Goal: Information Seeking & Learning: Learn about a topic

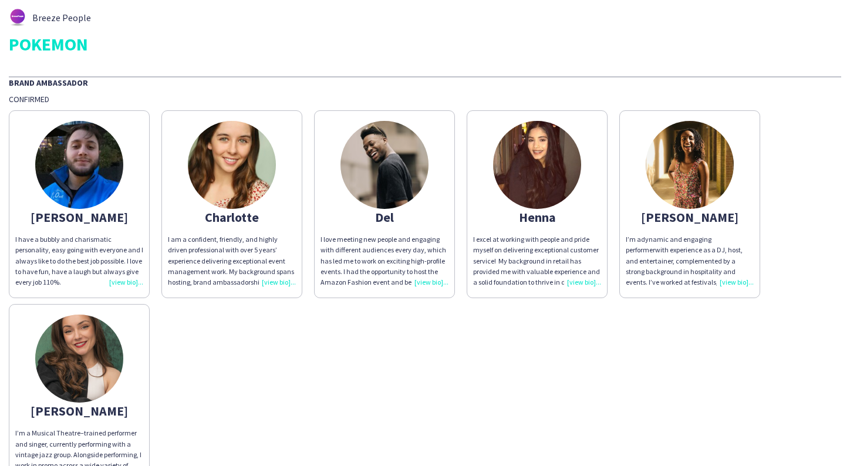
click at [76, 180] on img at bounding box center [79, 165] width 88 height 88
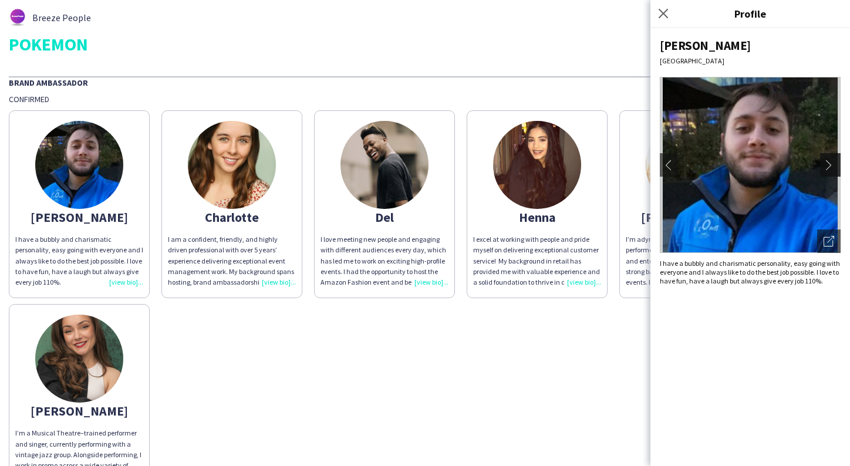
click at [831, 164] on app-icon "chevron-right" at bounding box center [831, 165] width 16 height 11
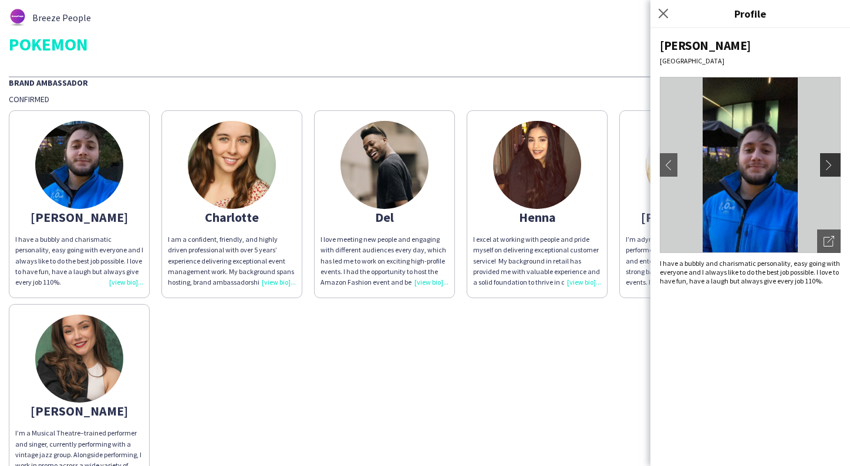
click at [831, 164] on app-icon "chevron-right" at bounding box center [831, 165] width 16 height 11
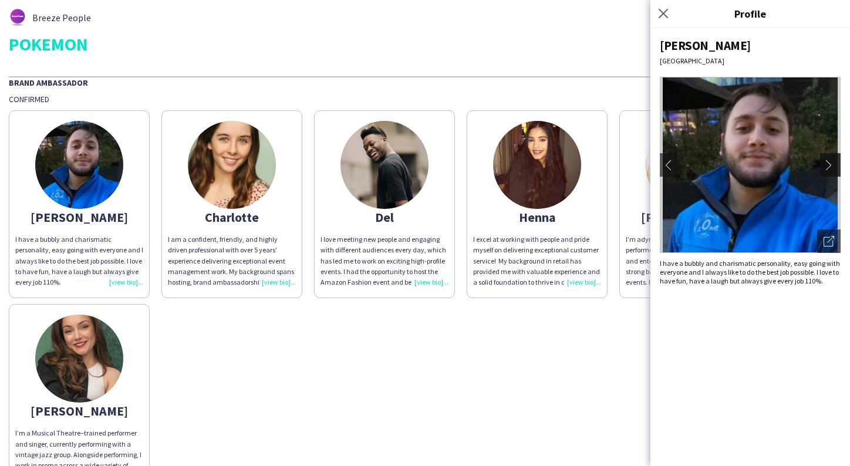
click at [831, 164] on app-icon "chevron-right" at bounding box center [831, 165] width 16 height 11
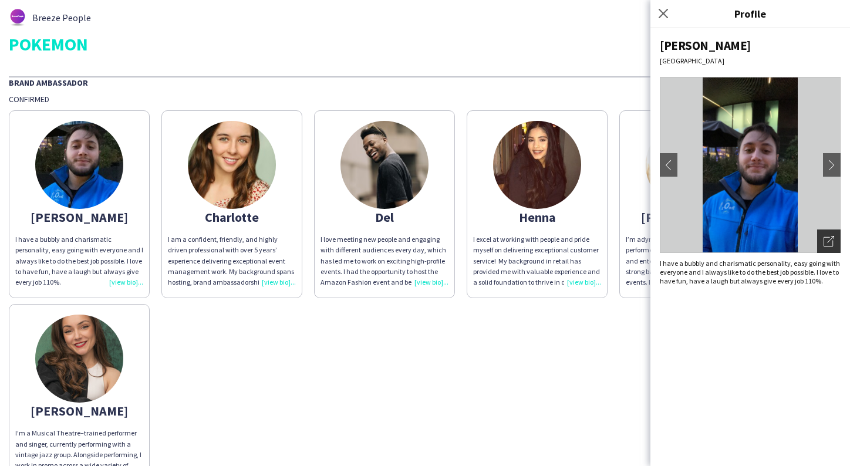
click at [829, 243] on icon "Open photos pop-in" at bounding box center [828, 241] width 11 height 11
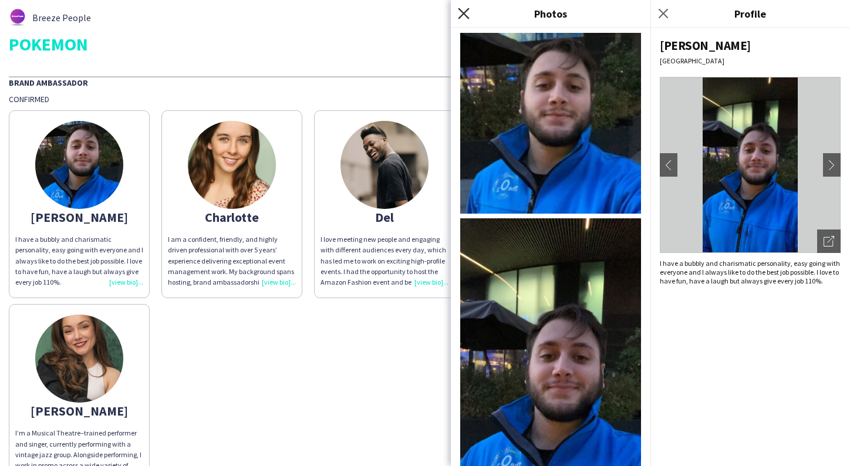
click at [463, 12] on icon at bounding box center [463, 13] width 11 height 11
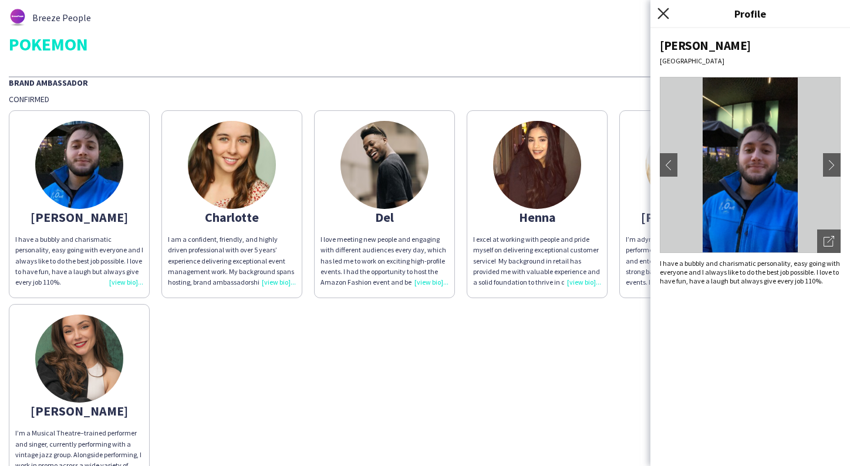
click at [663, 15] on icon "Close pop-in" at bounding box center [662, 13] width 11 height 11
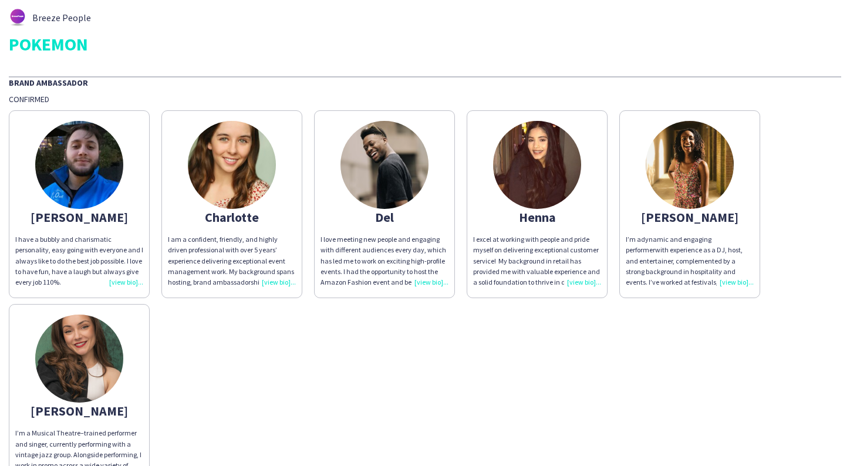
click at [380, 178] on img at bounding box center [384, 165] width 88 height 88
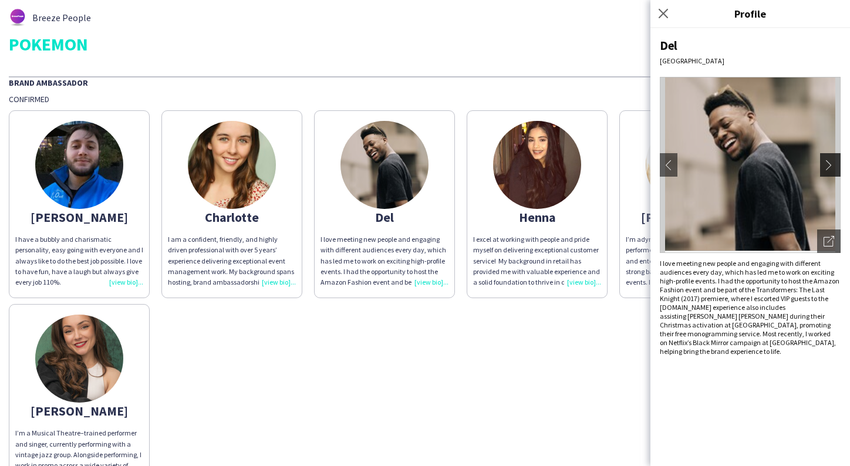
click at [828, 168] on app-icon "chevron-right" at bounding box center [831, 165] width 16 height 11
click at [827, 167] on app-icon "chevron-right" at bounding box center [831, 165] width 16 height 11
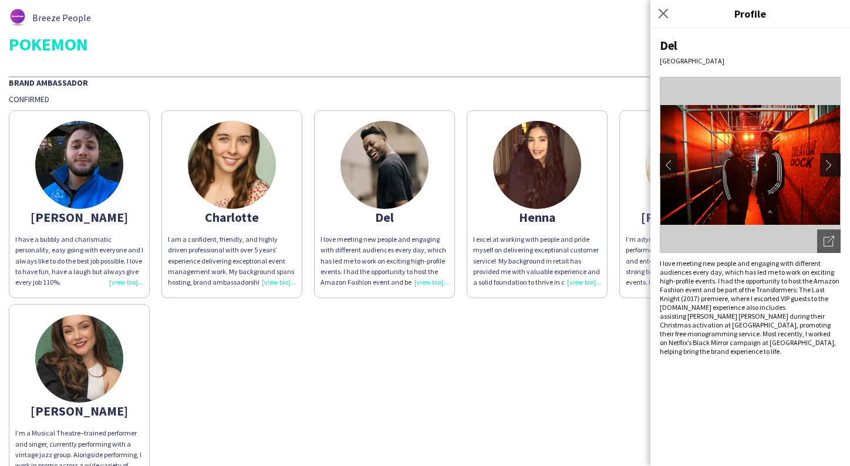
click at [834, 160] on app-icon "chevron-right" at bounding box center [831, 165] width 16 height 11
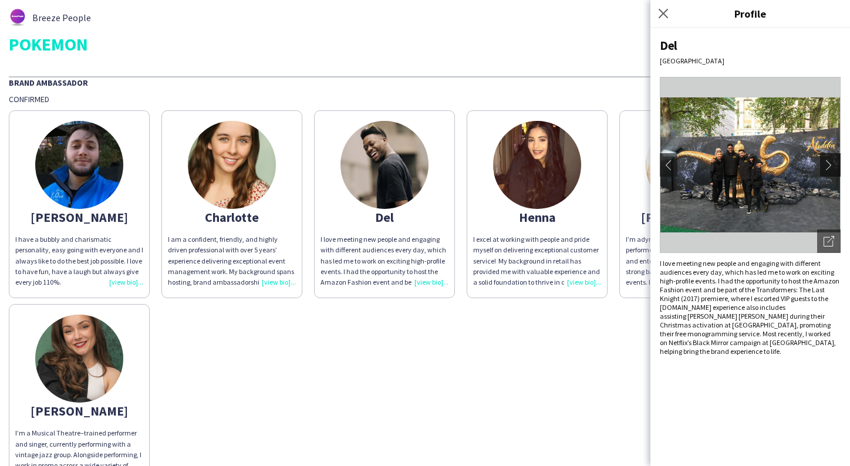
click at [834, 160] on app-icon "chevron-right" at bounding box center [831, 165] width 16 height 11
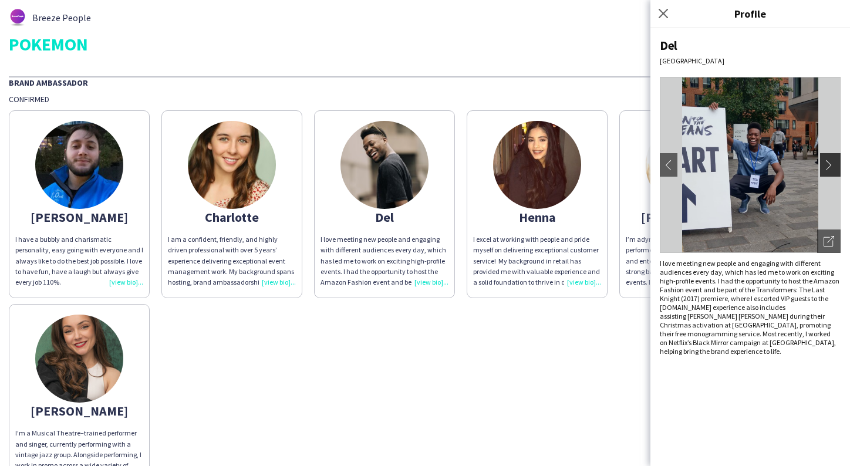
click at [832, 162] on app-icon "chevron-right" at bounding box center [831, 165] width 16 height 11
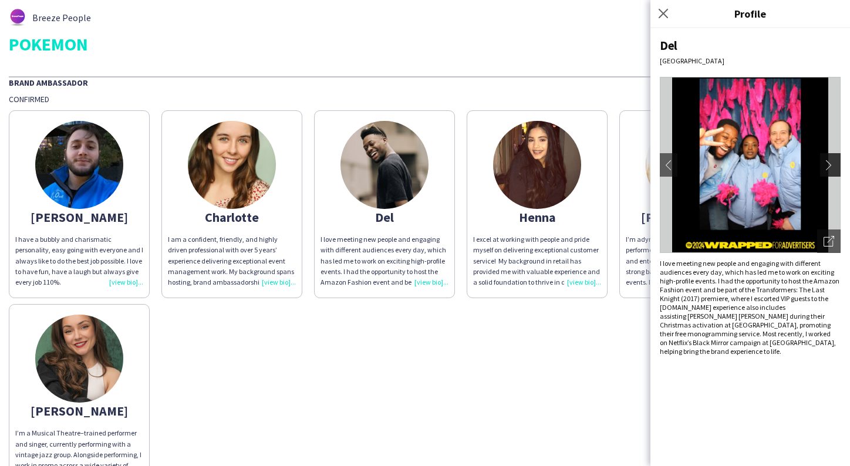
click at [832, 162] on app-icon "chevron-right" at bounding box center [831, 165] width 16 height 11
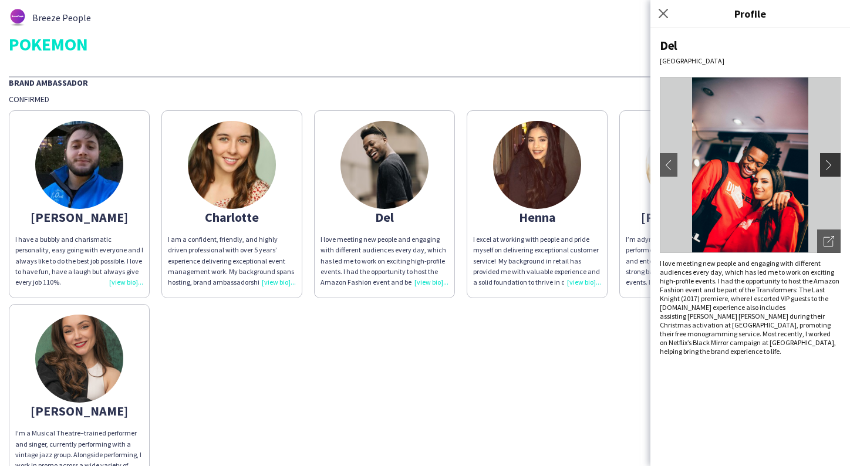
click at [833, 162] on app-icon "chevron-right" at bounding box center [831, 165] width 16 height 11
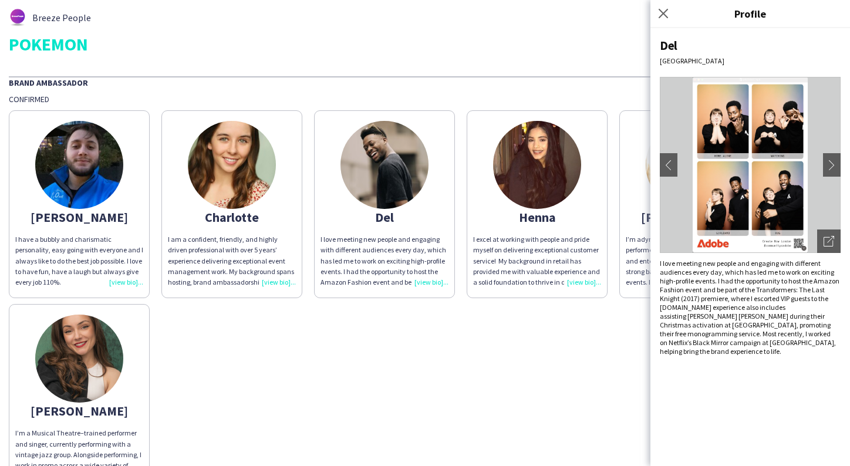
click at [511, 339] on div "[PERSON_NAME] I have a bubbly and charismatic personality, easy going with ever…" at bounding box center [425, 297] width 832 height 387
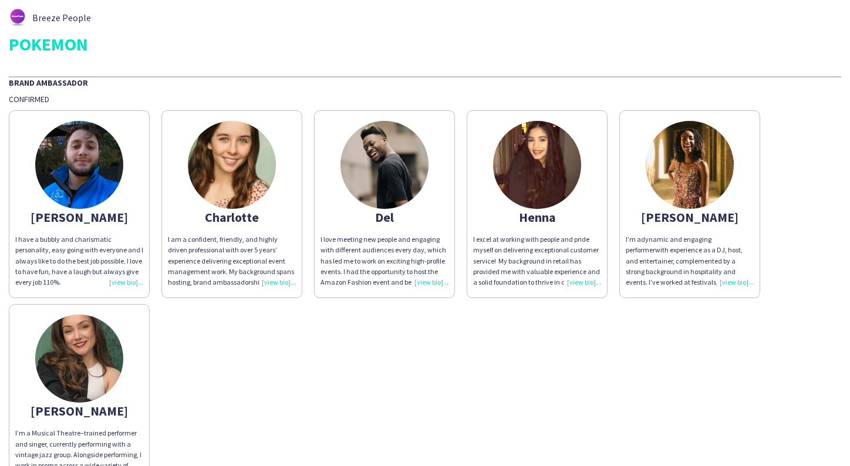
click at [401, 170] on img at bounding box center [384, 165] width 88 height 88
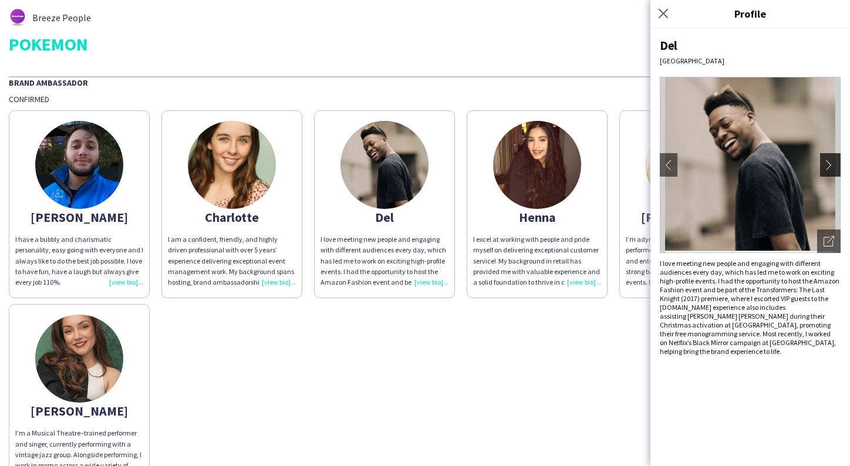
click at [825, 167] on app-icon "chevron-right" at bounding box center [831, 165] width 16 height 11
click at [828, 163] on app-icon "chevron-right" at bounding box center [831, 165] width 16 height 11
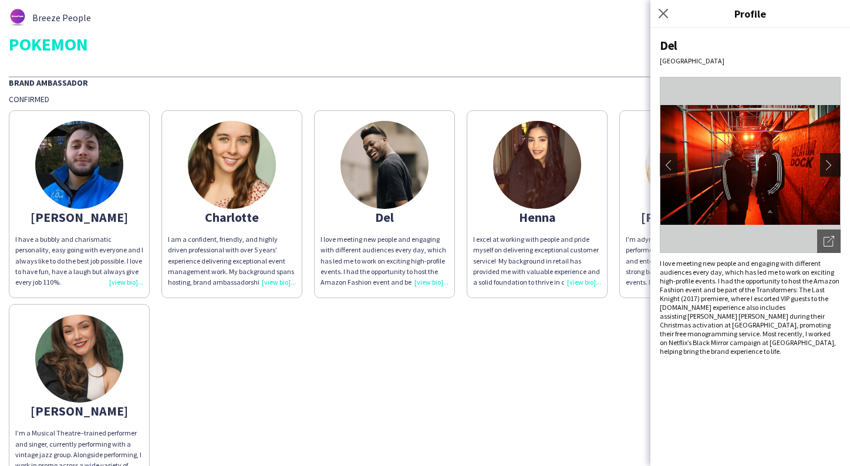
click at [828, 163] on app-icon "chevron-right" at bounding box center [831, 165] width 16 height 11
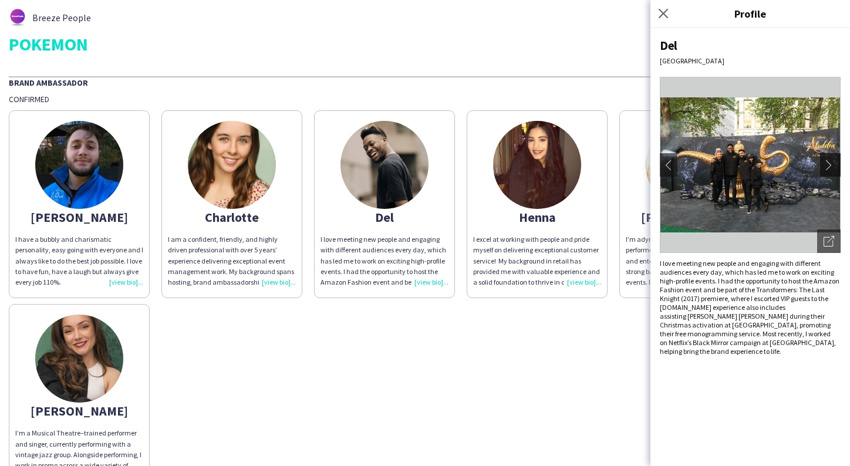
click at [828, 163] on app-icon "chevron-right" at bounding box center [831, 165] width 16 height 11
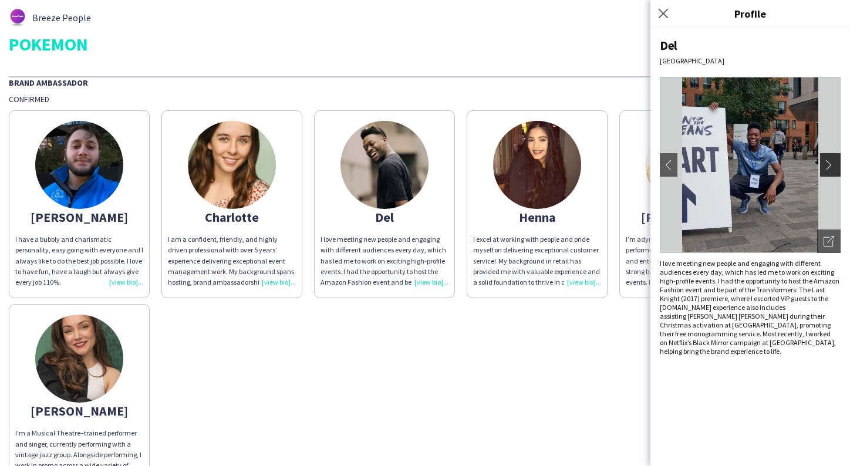
click at [828, 163] on app-icon "chevron-right" at bounding box center [831, 165] width 16 height 11
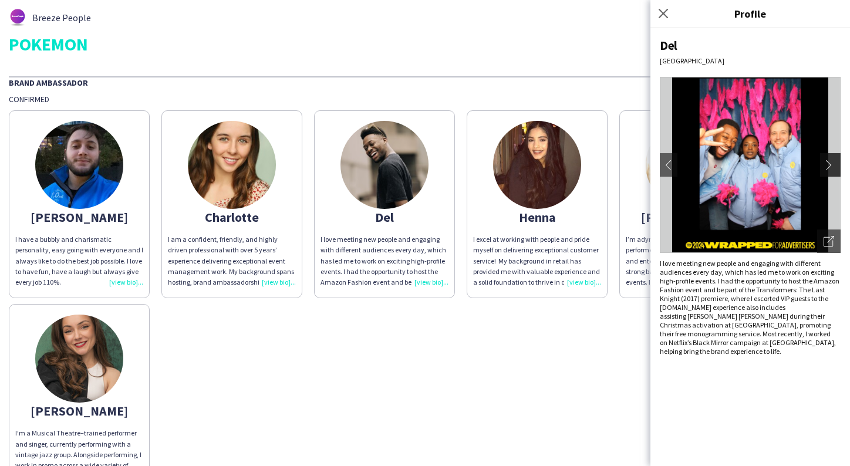
click at [828, 163] on app-icon "chevron-right" at bounding box center [831, 165] width 16 height 11
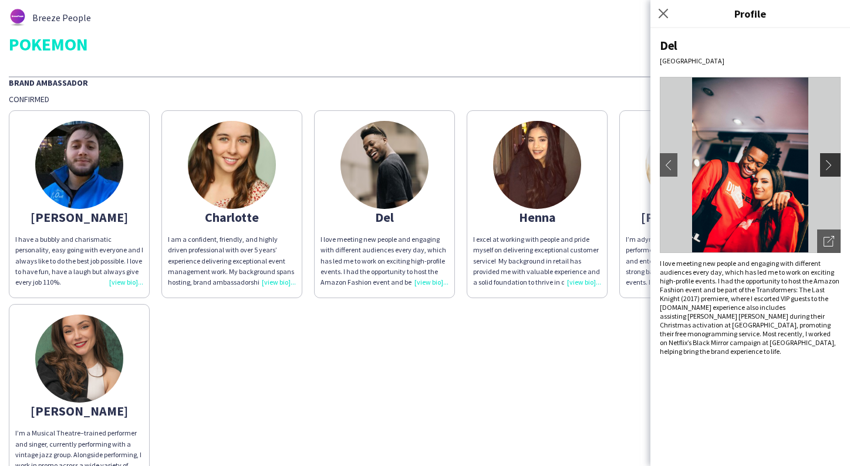
click at [828, 163] on app-icon "chevron-right" at bounding box center [831, 165] width 16 height 11
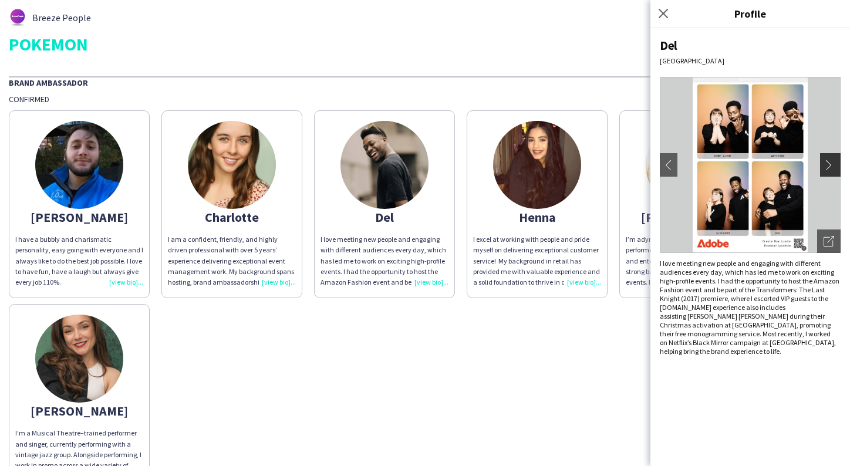
click at [828, 163] on app-icon "chevron-right" at bounding box center [831, 165] width 16 height 11
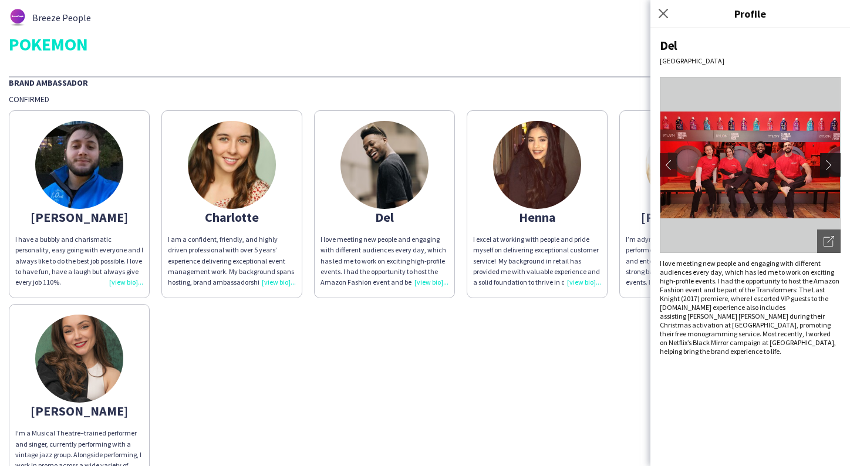
click at [828, 162] on app-icon "chevron-right" at bounding box center [831, 165] width 16 height 11
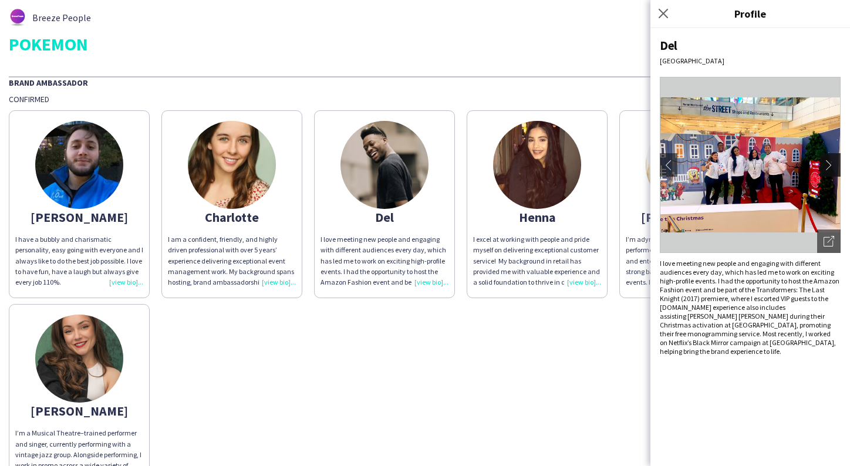
click at [828, 162] on app-icon "chevron-right" at bounding box center [831, 165] width 16 height 11
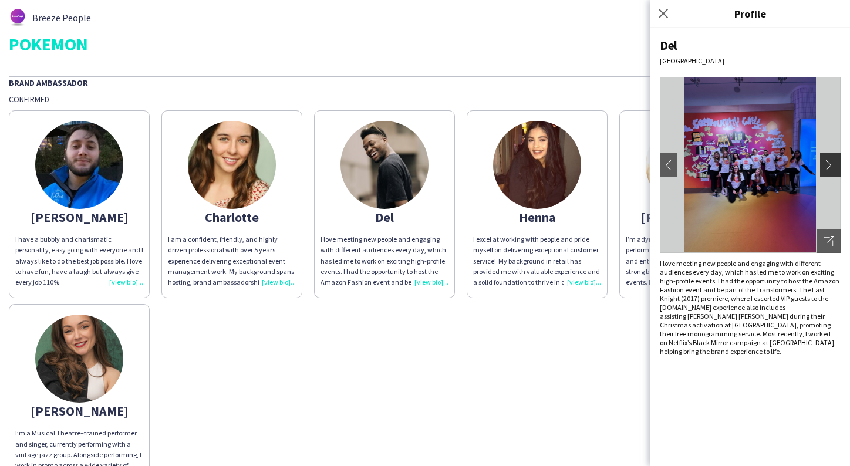
click at [828, 162] on app-icon "chevron-right" at bounding box center [831, 165] width 16 height 11
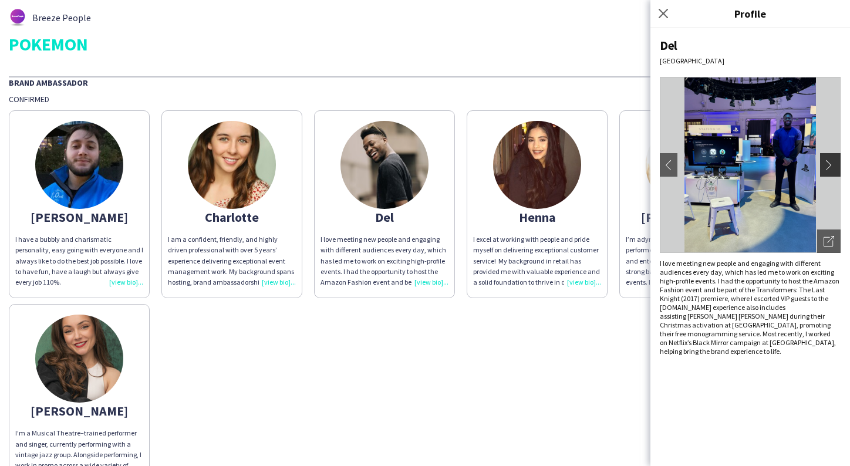
click at [828, 162] on app-icon "chevron-right" at bounding box center [831, 165] width 16 height 11
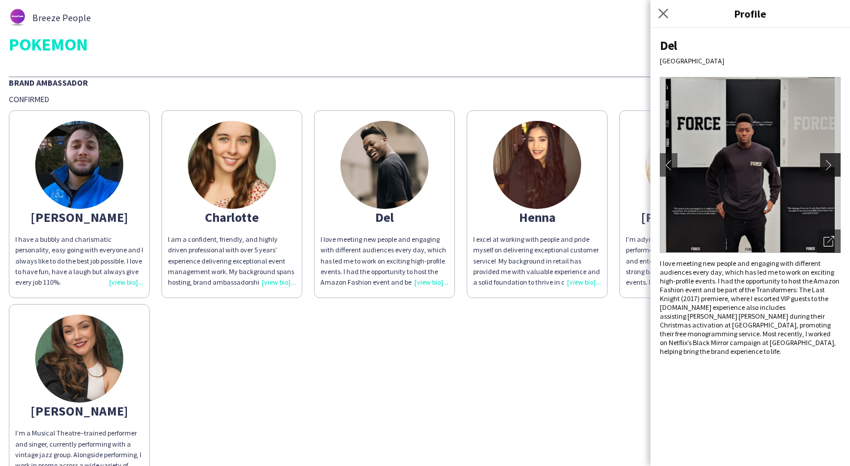
click at [828, 162] on app-icon "chevron-right" at bounding box center [831, 165] width 16 height 11
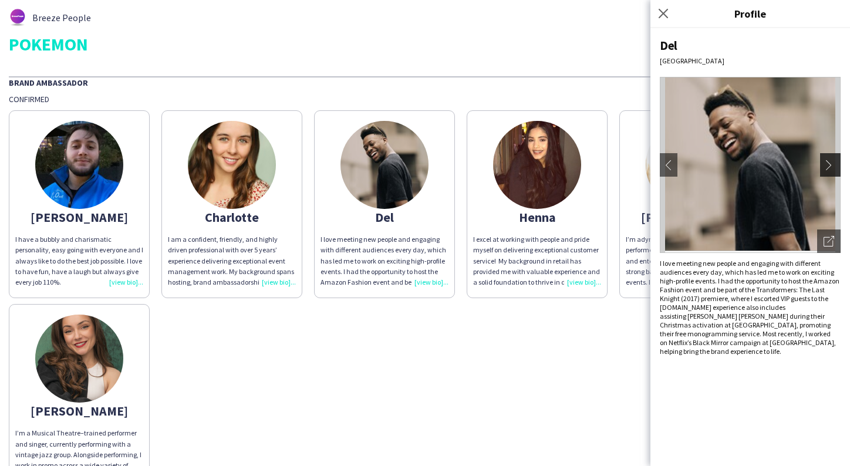
click at [828, 162] on app-icon "chevron-right" at bounding box center [831, 165] width 16 height 11
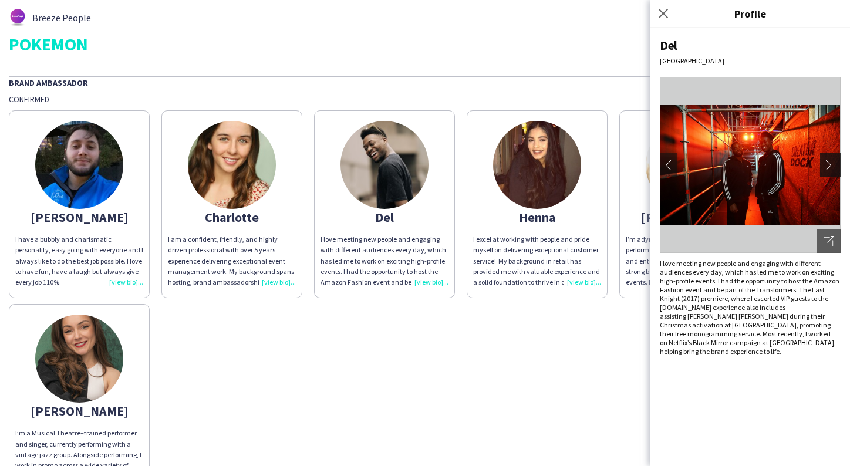
click at [828, 162] on app-icon "chevron-right" at bounding box center [831, 165] width 16 height 11
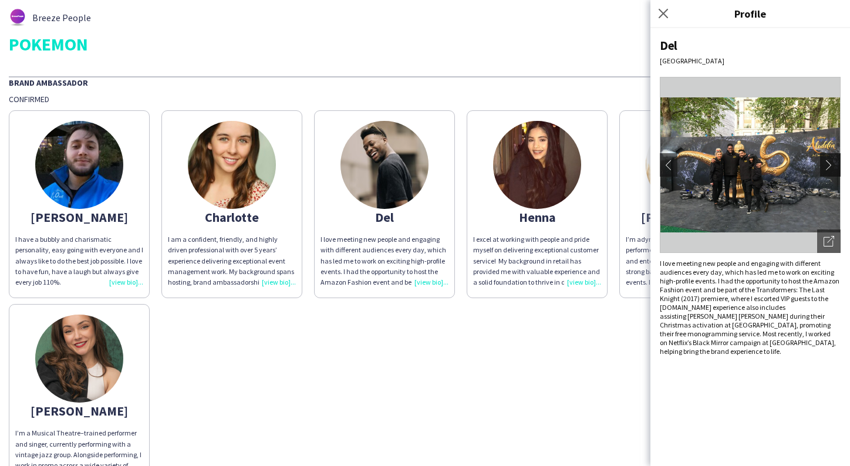
click at [833, 167] on app-icon "chevron-right" at bounding box center [831, 165] width 16 height 11
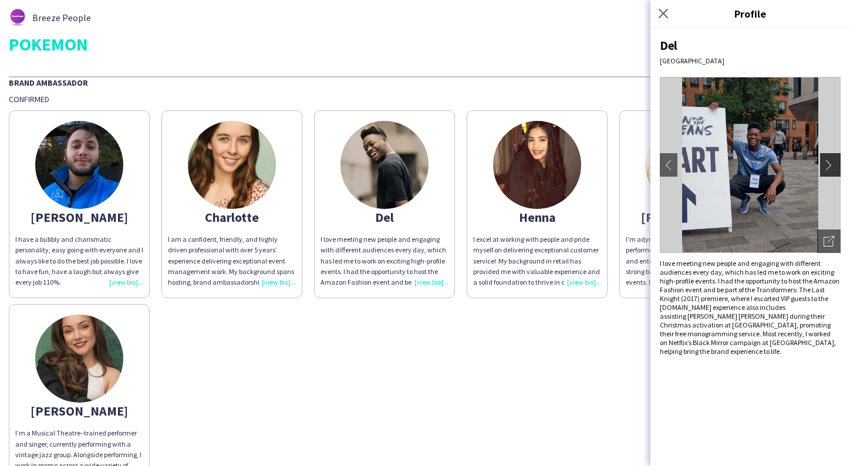
click at [832, 165] on app-icon "chevron-right" at bounding box center [831, 165] width 16 height 11
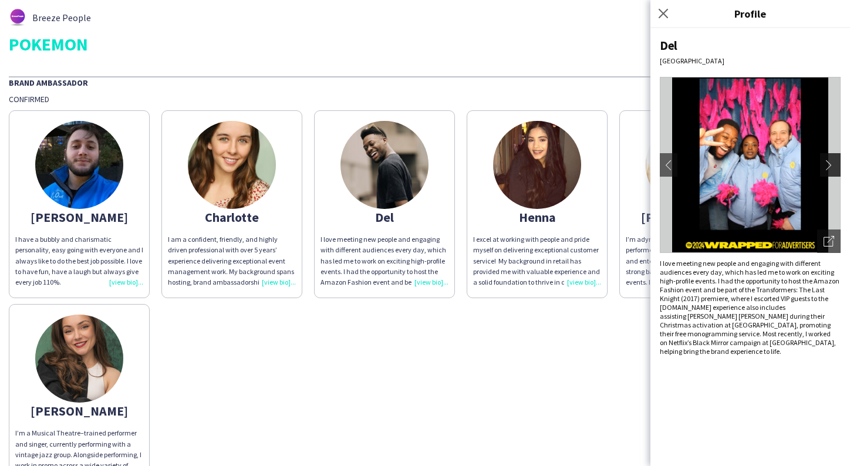
click at [832, 165] on app-icon "chevron-right" at bounding box center [831, 165] width 16 height 11
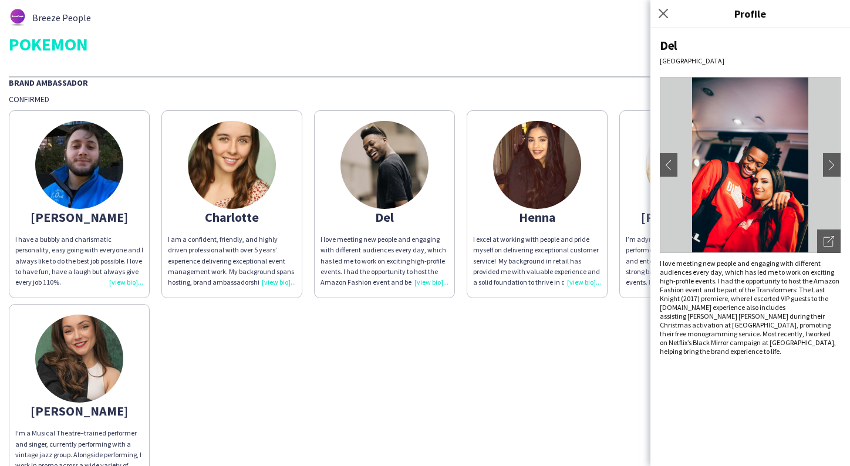
drag, startPoint x: 832, startPoint y: 165, endPoint x: 827, endPoint y: 205, distance: 40.3
click at [827, 205] on app-photos-slider "chevron-left chevron-right Open photos pop-in" at bounding box center [750, 165] width 181 height 176
click at [835, 164] on app-icon "chevron-right" at bounding box center [831, 165] width 16 height 11
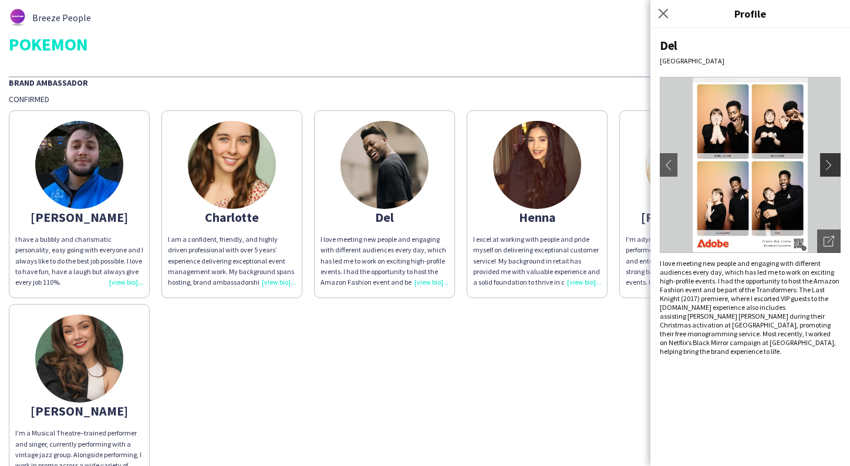
click at [833, 164] on app-icon "chevron-right" at bounding box center [831, 165] width 16 height 11
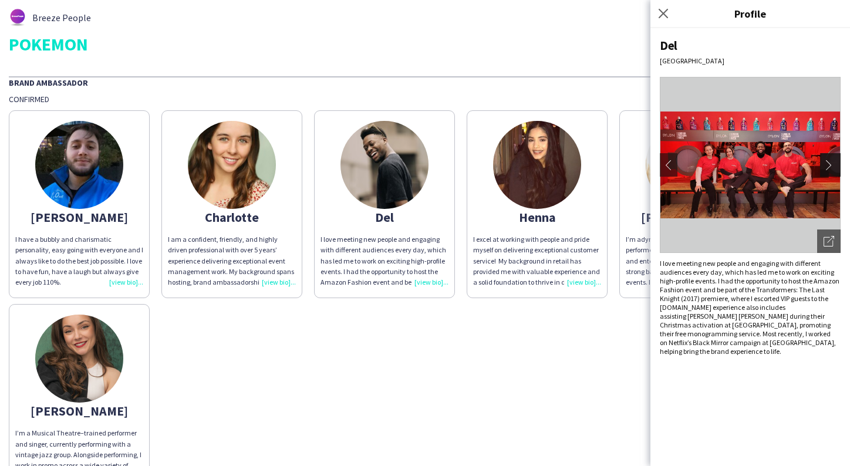
click at [833, 164] on app-icon "chevron-right" at bounding box center [831, 165] width 16 height 11
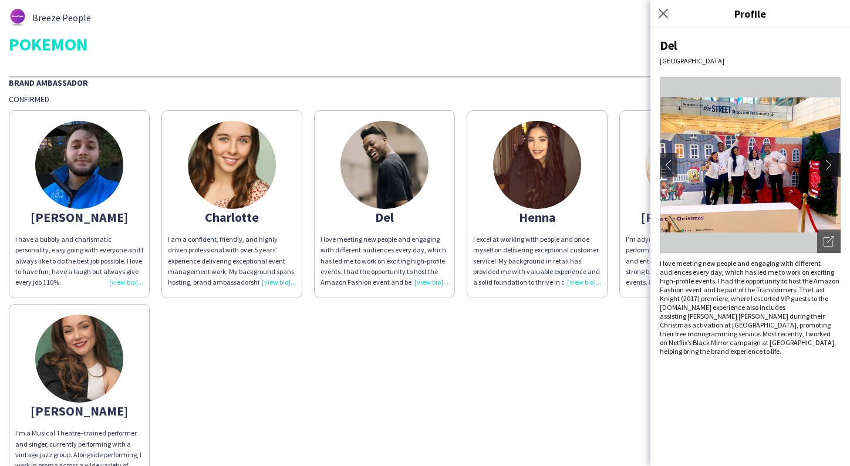
click at [829, 168] on app-icon "chevron-right" at bounding box center [831, 165] width 16 height 11
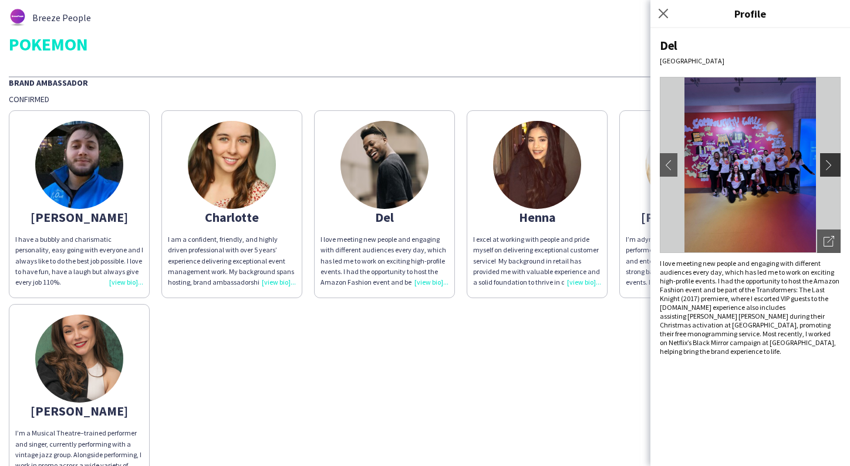
click at [829, 168] on app-icon "chevron-right" at bounding box center [831, 165] width 16 height 11
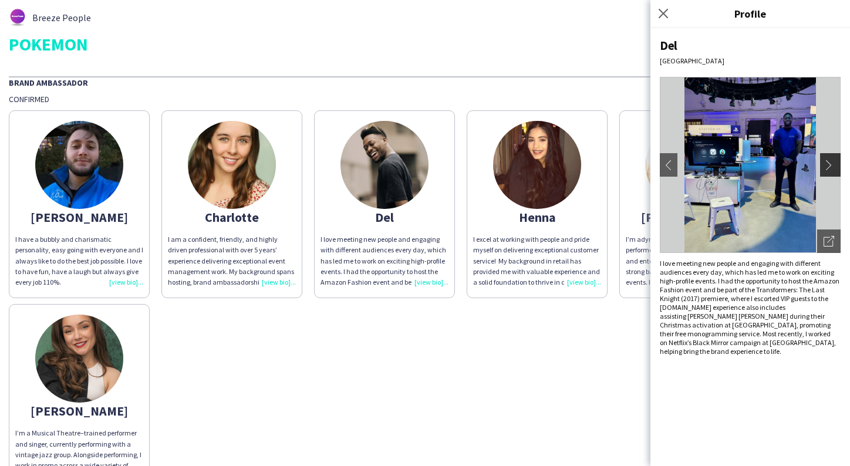
click at [830, 163] on app-icon "chevron-right" at bounding box center [831, 165] width 16 height 11
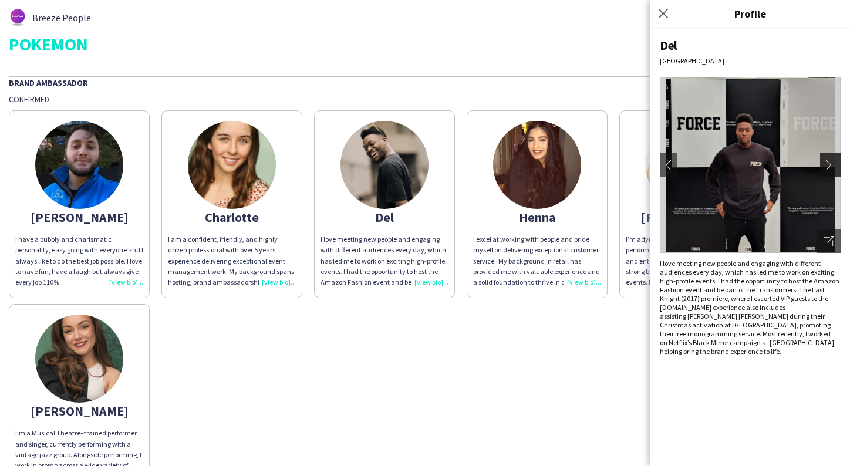
click at [830, 163] on app-icon "chevron-right" at bounding box center [831, 165] width 16 height 11
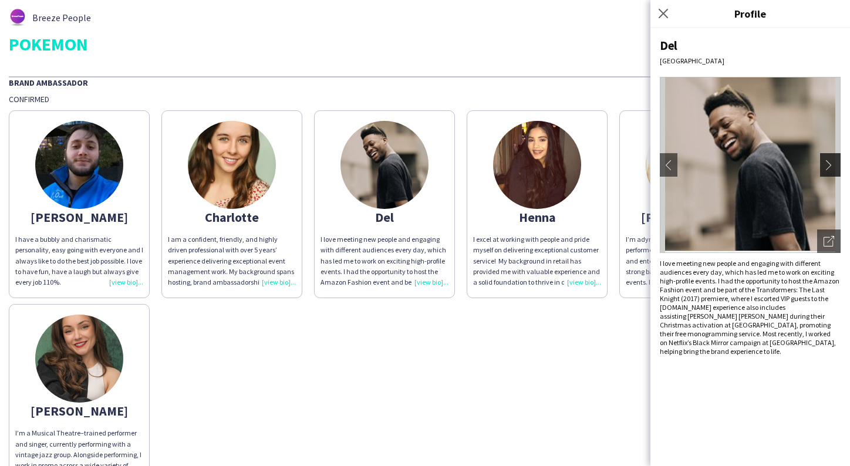
click at [830, 163] on app-icon "chevron-right" at bounding box center [831, 165] width 16 height 11
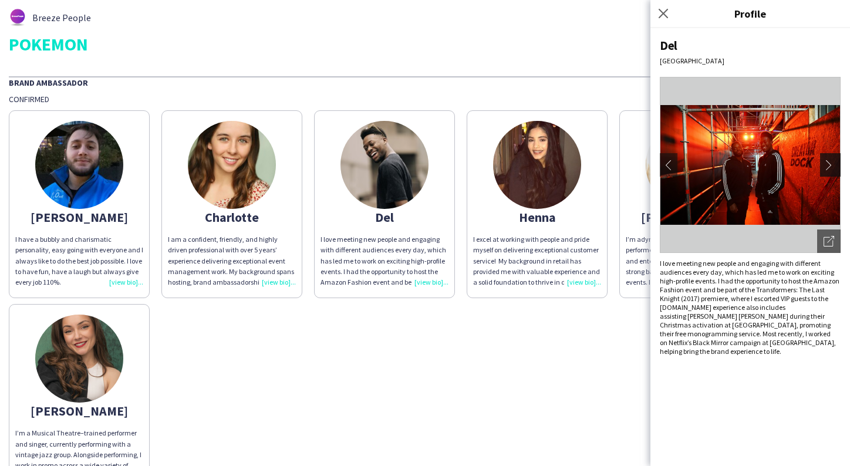
click at [830, 163] on app-icon "chevron-right" at bounding box center [831, 165] width 16 height 11
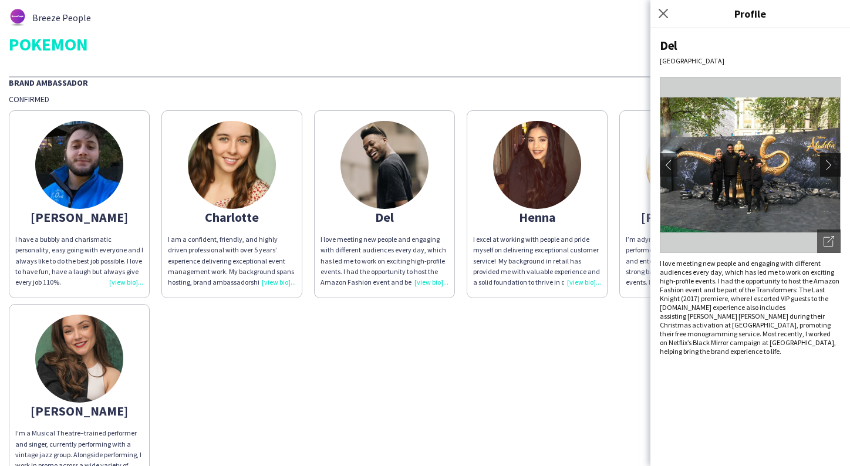
click at [831, 163] on app-icon "chevron-right" at bounding box center [831, 165] width 16 height 11
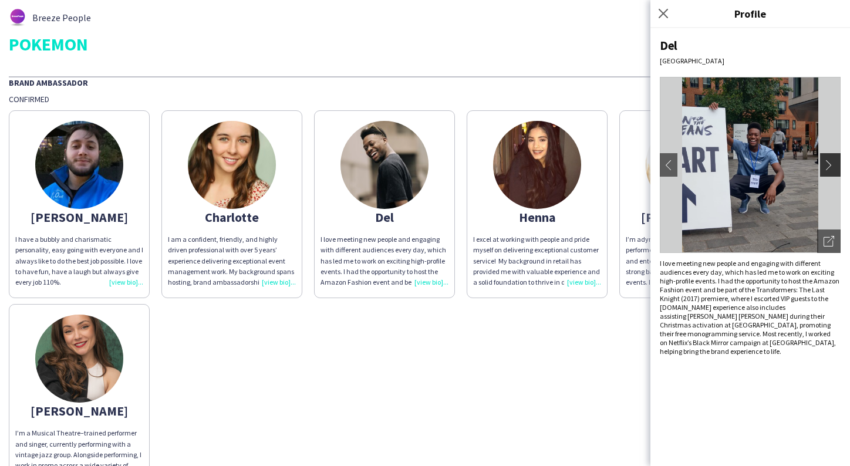
click at [831, 163] on app-icon "chevron-right" at bounding box center [831, 165] width 16 height 11
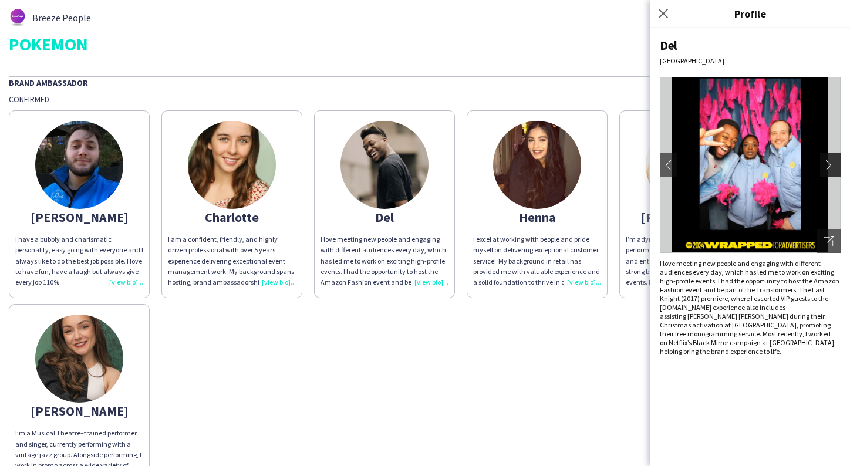
drag, startPoint x: 831, startPoint y: 163, endPoint x: 834, endPoint y: 175, distance: 12.3
click at [835, 175] on button "chevron-right" at bounding box center [831, 164] width 23 height 23
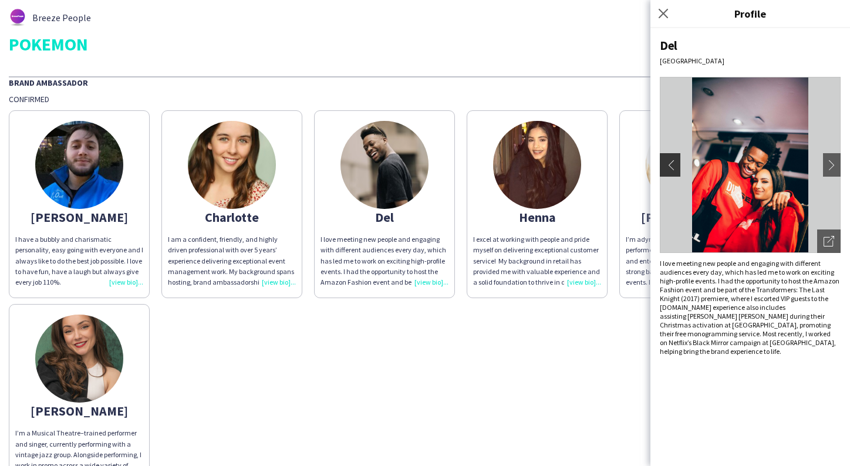
click at [666, 168] on app-icon "chevron-left" at bounding box center [668, 165] width 16 height 11
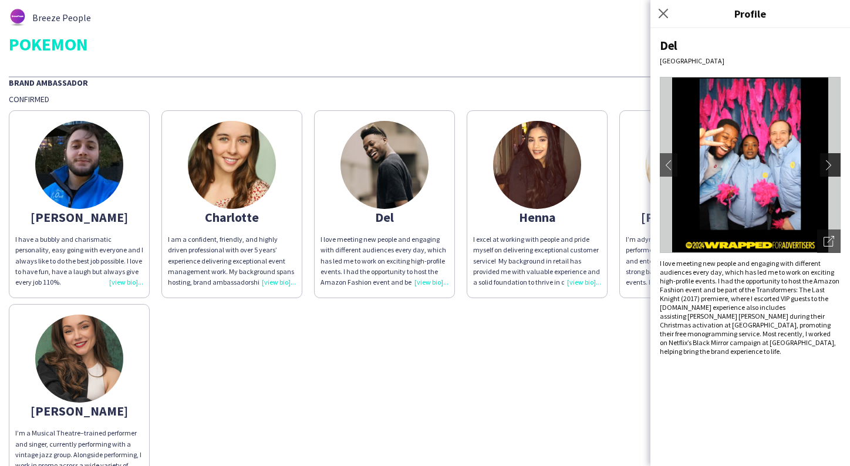
click at [829, 165] on app-icon "chevron-right" at bounding box center [831, 165] width 16 height 11
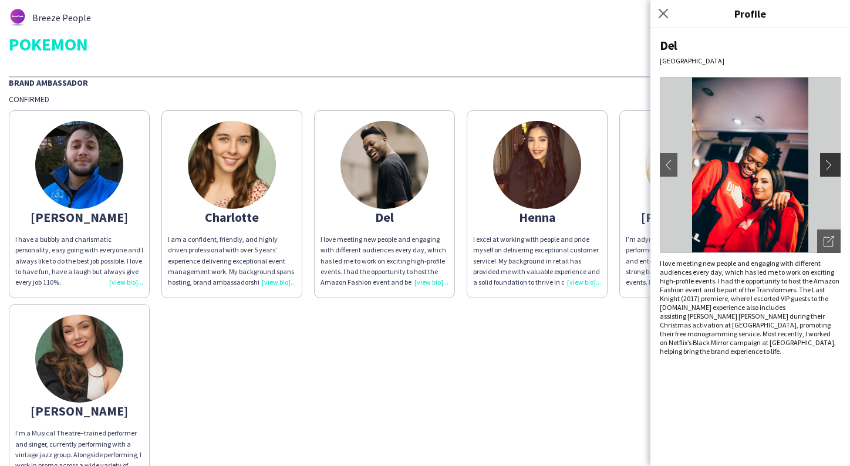
click at [829, 165] on app-icon "chevron-right" at bounding box center [831, 165] width 16 height 11
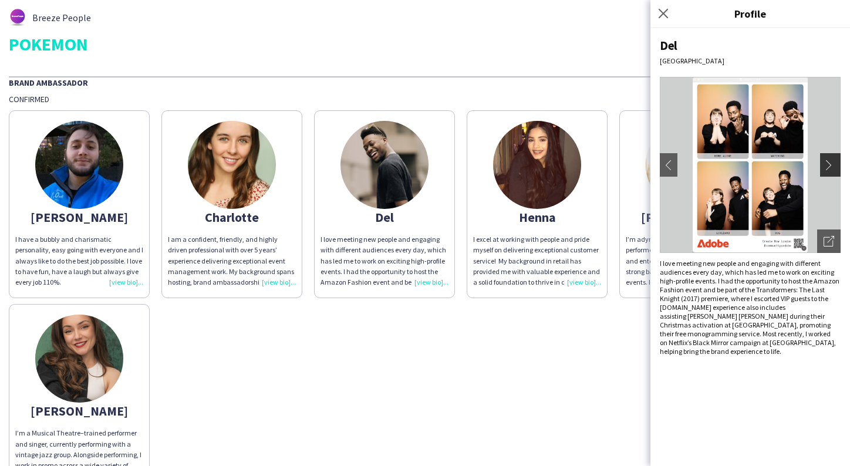
click at [829, 165] on app-icon "chevron-right" at bounding box center [831, 165] width 16 height 11
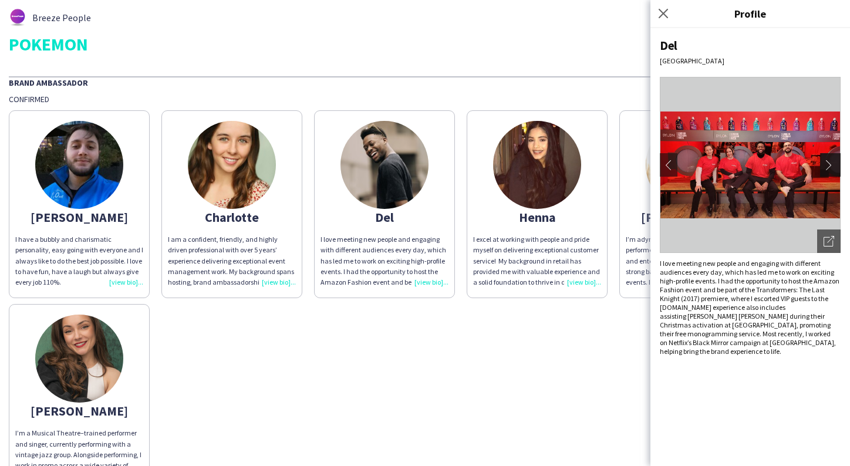
click at [829, 165] on app-icon "chevron-right" at bounding box center [831, 165] width 16 height 11
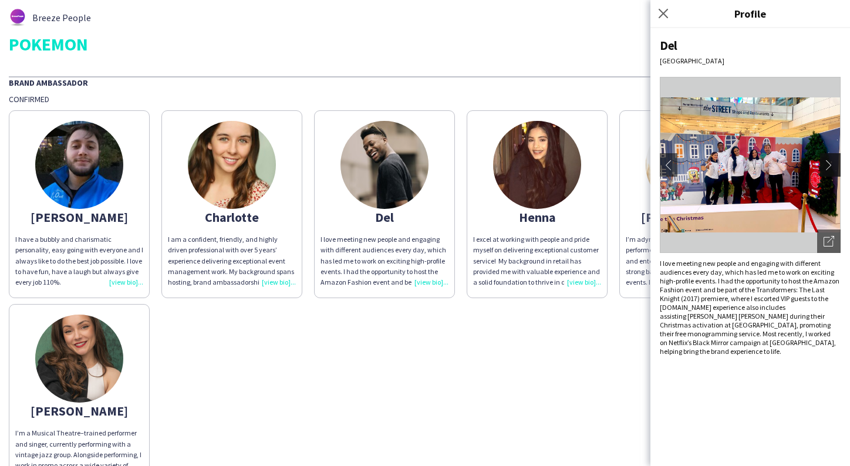
click at [829, 167] on app-icon "chevron-right" at bounding box center [831, 165] width 16 height 11
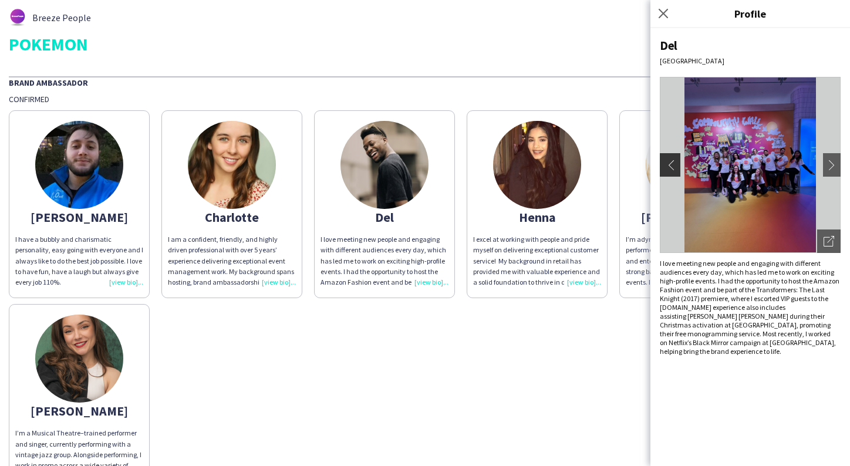
click at [665, 167] on app-icon "chevron-left" at bounding box center [668, 165] width 16 height 11
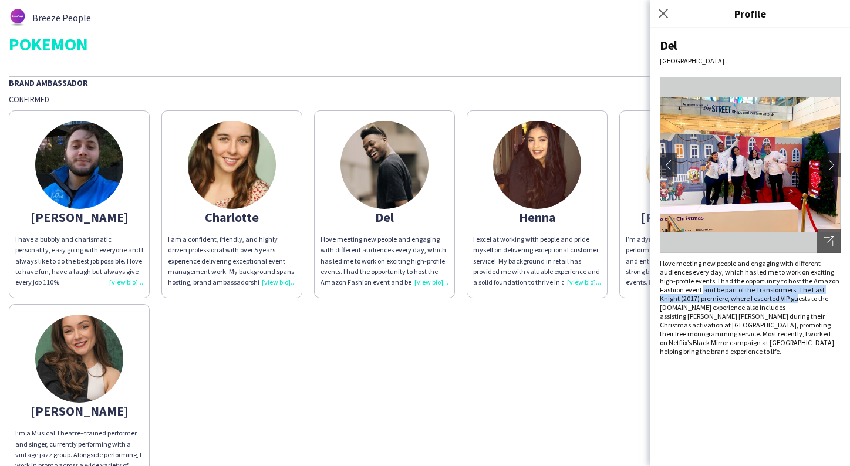
drag, startPoint x: 702, startPoint y: 293, endPoint x: 797, endPoint y: 296, distance: 95.1
click at [797, 296] on p "I love meeting new people and engaging with different audiences every day, whic…" at bounding box center [750, 307] width 181 height 97
click at [792, 336] on p "I love meeting new people and engaging with different audiences every day, whic…" at bounding box center [750, 307] width 181 height 97
drag, startPoint x: 718, startPoint y: 285, endPoint x: 731, endPoint y: 292, distance: 14.7
click at [731, 292] on p "I love meeting new people and engaging with different audiences every day, whic…" at bounding box center [750, 307] width 181 height 97
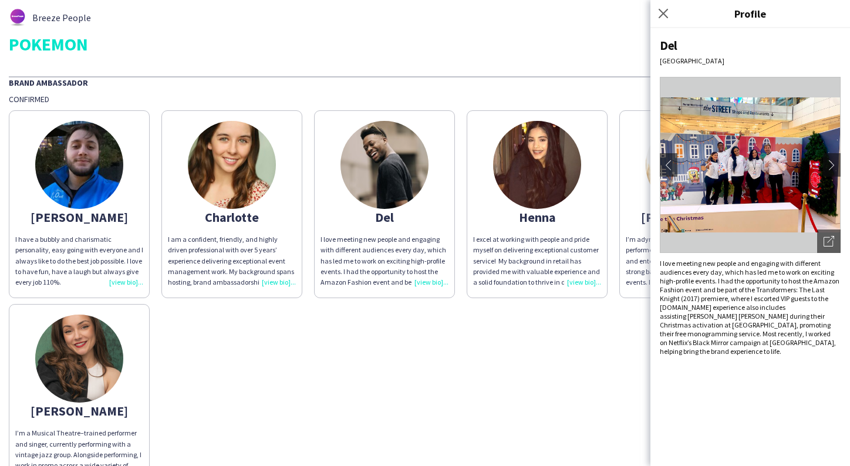
click at [734, 302] on p "I love meeting new people and engaging with different audiences every day, whic…" at bounding box center [750, 307] width 181 height 97
click at [660, 13] on icon "Close pop-in" at bounding box center [662, 13] width 11 height 11
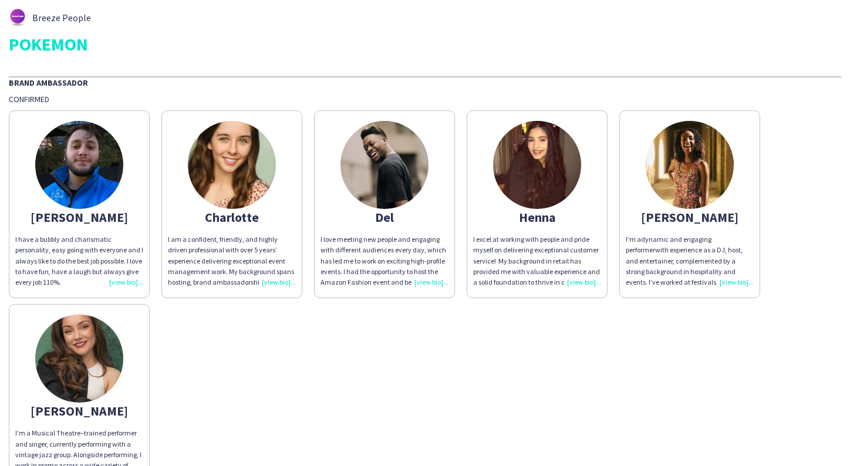
click at [687, 151] on img at bounding box center [690, 165] width 88 height 88
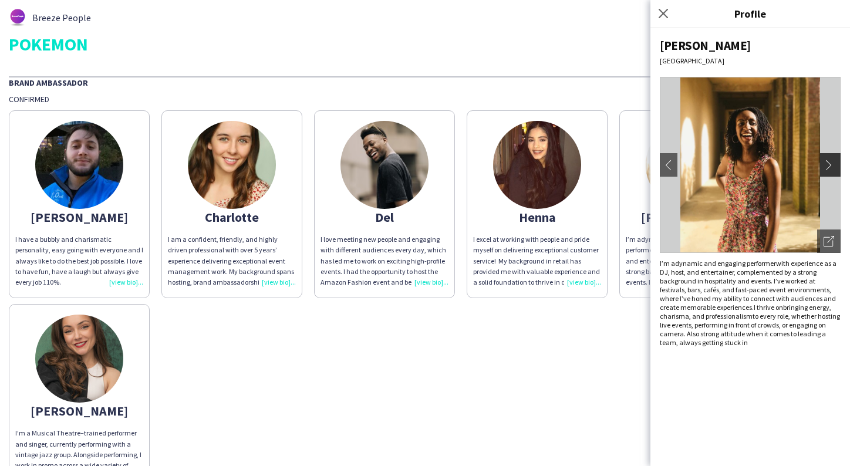
click at [834, 164] on app-icon "chevron-right" at bounding box center [831, 165] width 16 height 11
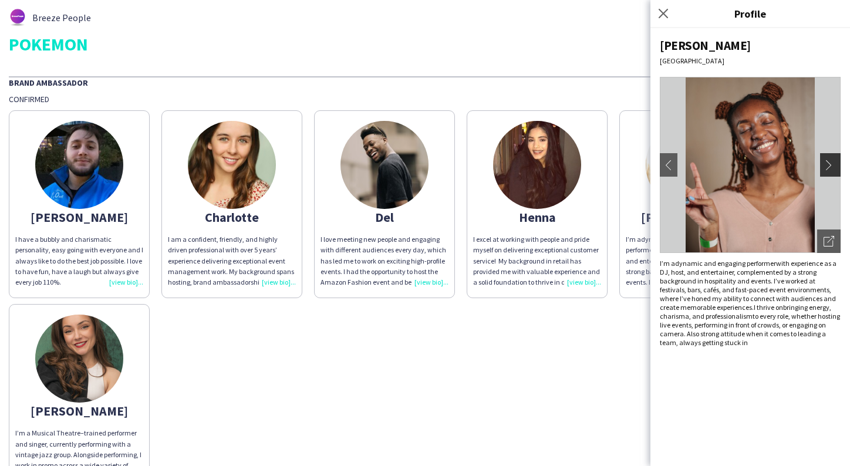
click at [834, 164] on app-icon "chevron-right" at bounding box center [831, 165] width 16 height 11
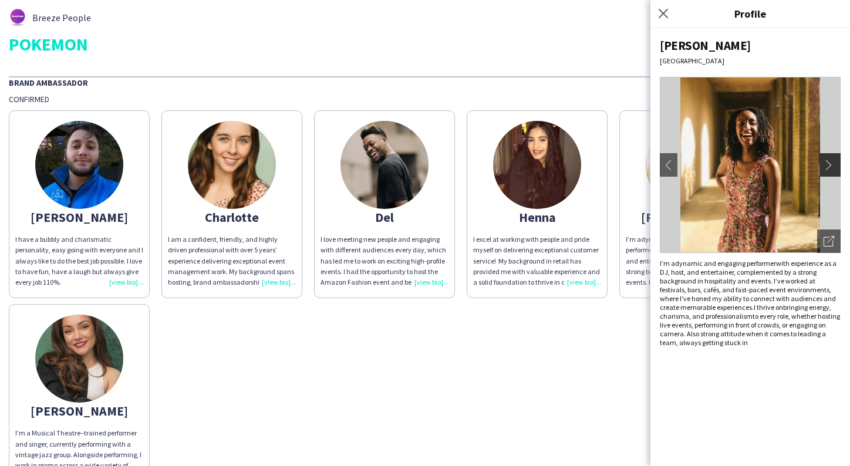
click at [834, 164] on app-icon "chevron-right" at bounding box center [831, 165] width 16 height 11
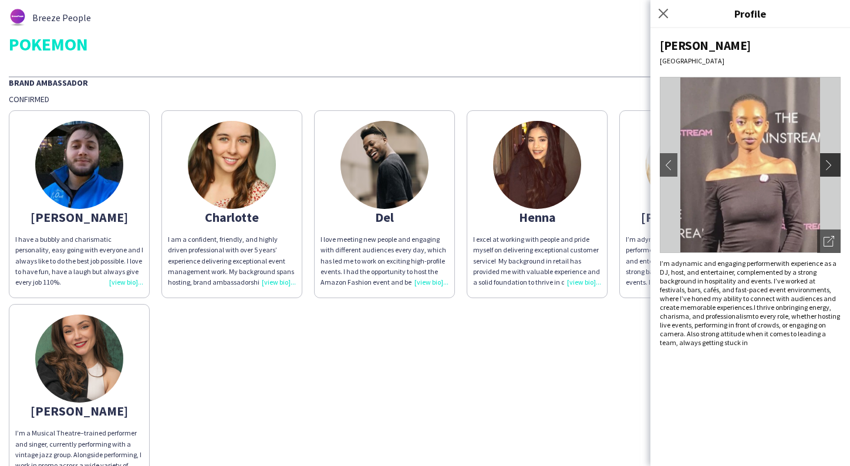
click at [834, 164] on app-icon "chevron-right" at bounding box center [831, 165] width 16 height 11
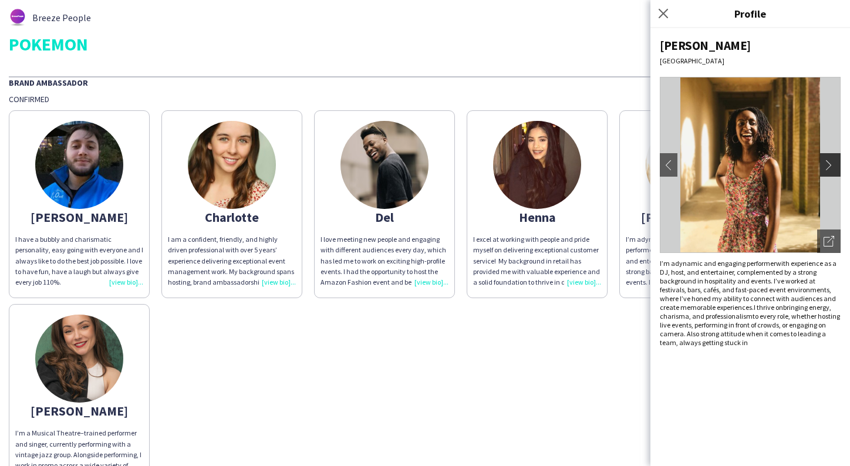
click at [834, 164] on app-icon "chevron-right" at bounding box center [831, 165] width 16 height 11
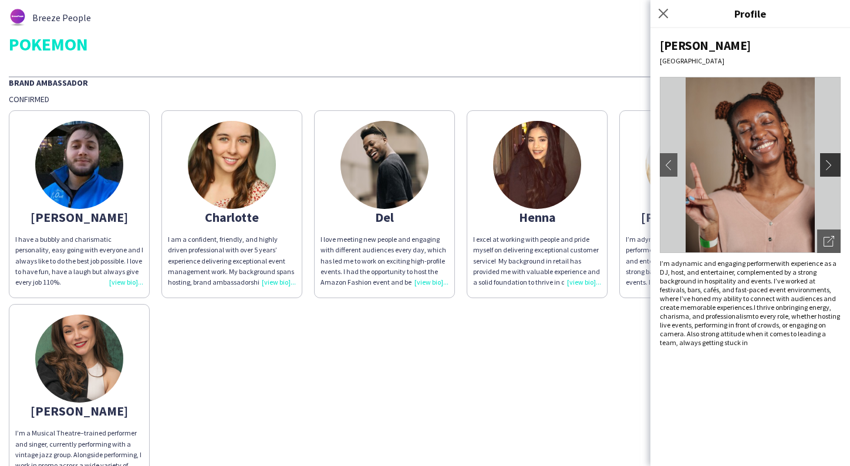
click at [834, 164] on app-icon "chevron-right" at bounding box center [831, 165] width 16 height 11
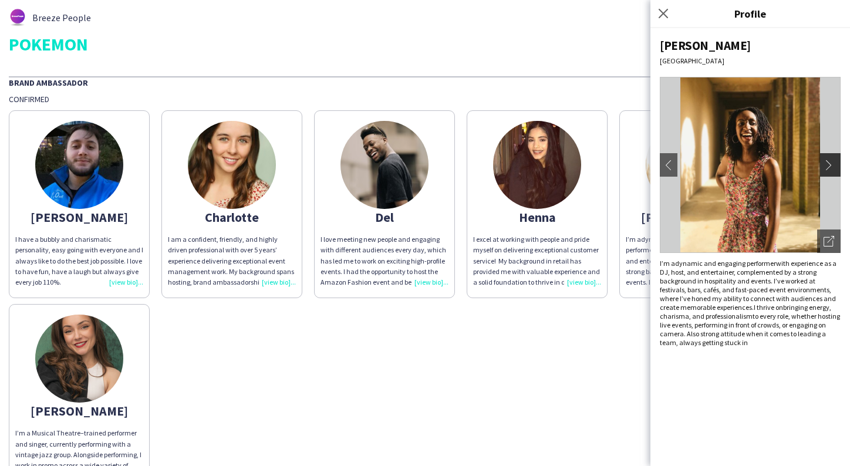
click at [834, 164] on app-icon "chevron-right" at bounding box center [831, 165] width 16 height 11
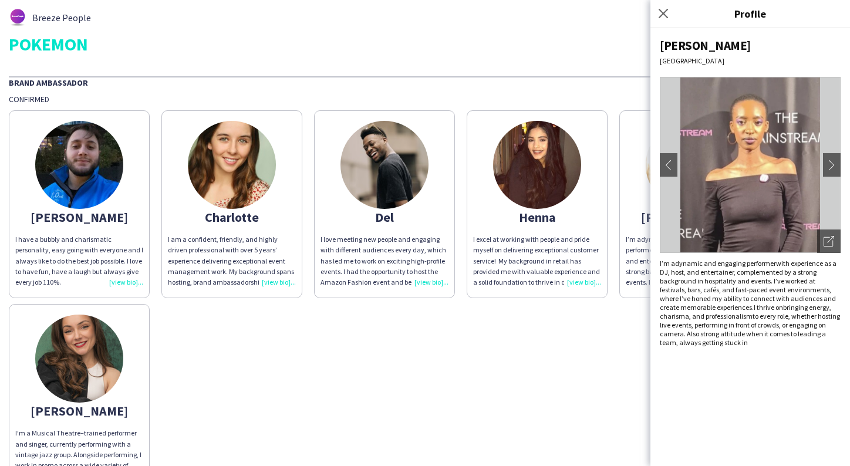
click at [553, 70] on div "Breeze People POKEMON Brand Ambassador Confirmed [PERSON_NAME] I have a bubbly …" at bounding box center [425, 373] width 850 height 746
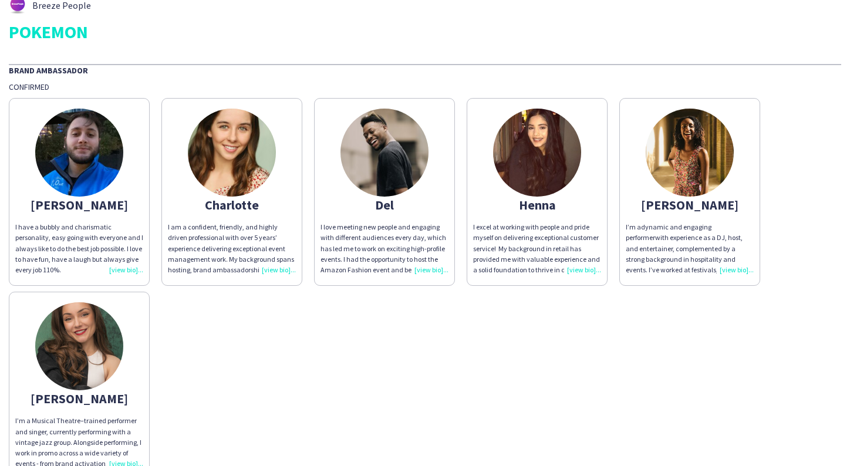
scroll to position [19, 0]
